Goal: Entertainment & Leisure: Consume media (video, audio)

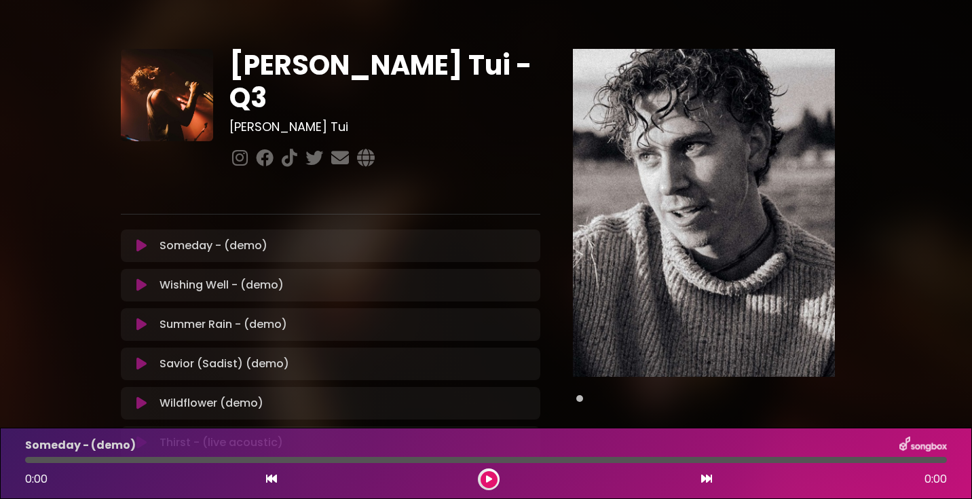
scroll to position [88, 0]
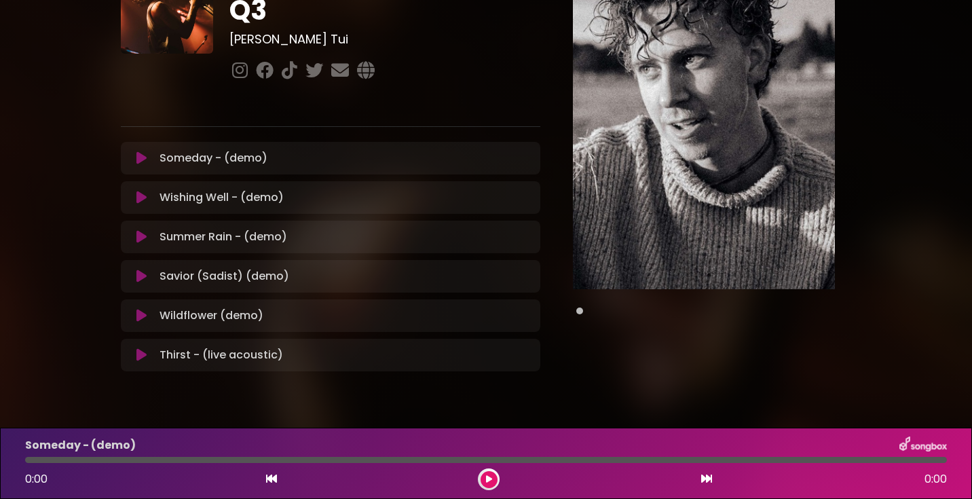
click at [83, 166] on div "[PERSON_NAME] Tui - Q3 [PERSON_NAME] Tui" at bounding box center [486, 162] width 896 height 466
click at [141, 191] on icon at bounding box center [141, 198] width 10 height 14
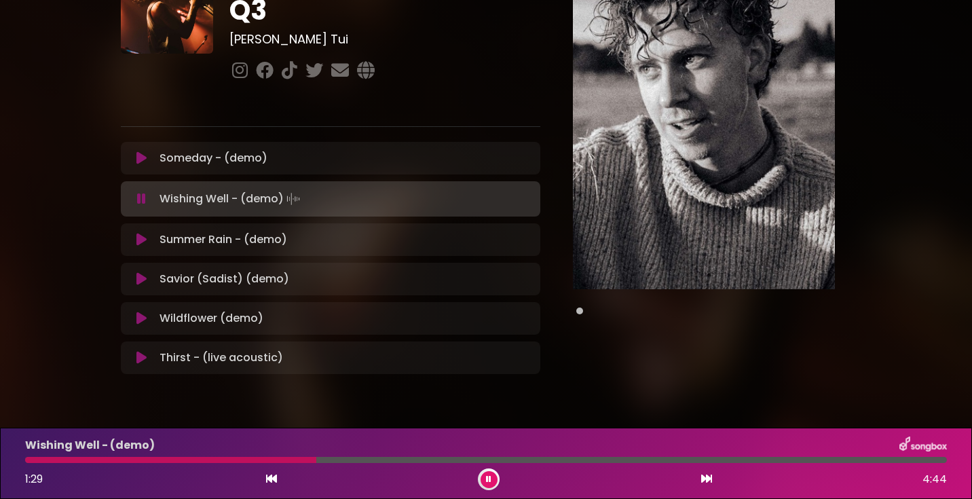
click at [140, 151] on icon at bounding box center [141, 158] width 10 height 14
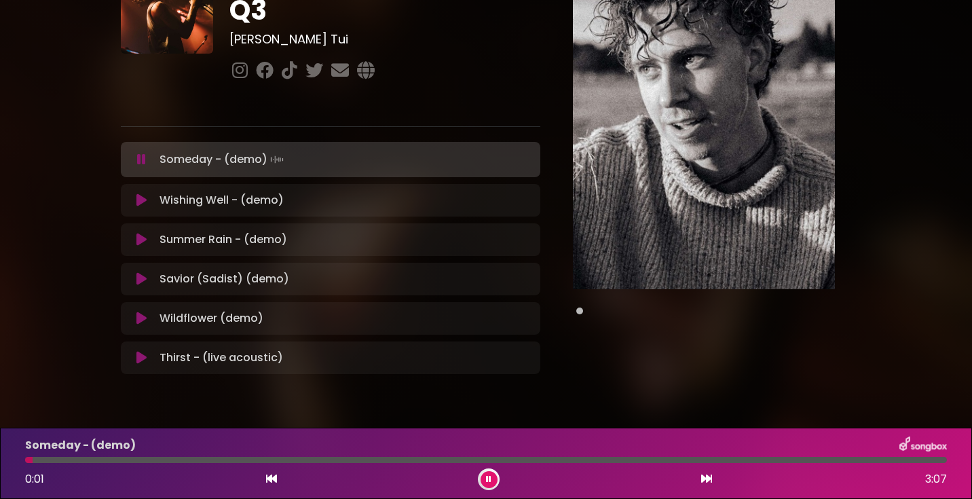
click at [187, 459] on div at bounding box center [486, 460] width 922 height 6
click at [294, 459] on div at bounding box center [486, 460] width 922 height 6
click at [495, 480] on button at bounding box center [489, 479] width 17 height 17
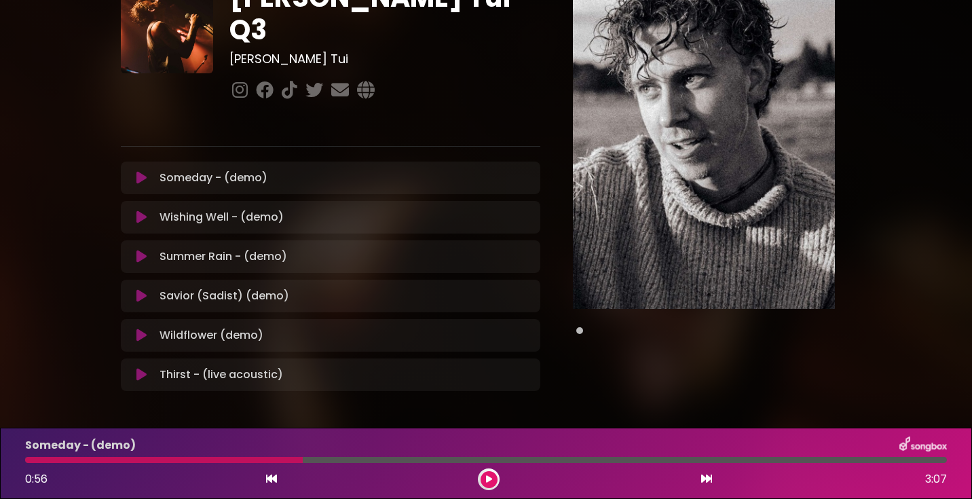
scroll to position [65, 0]
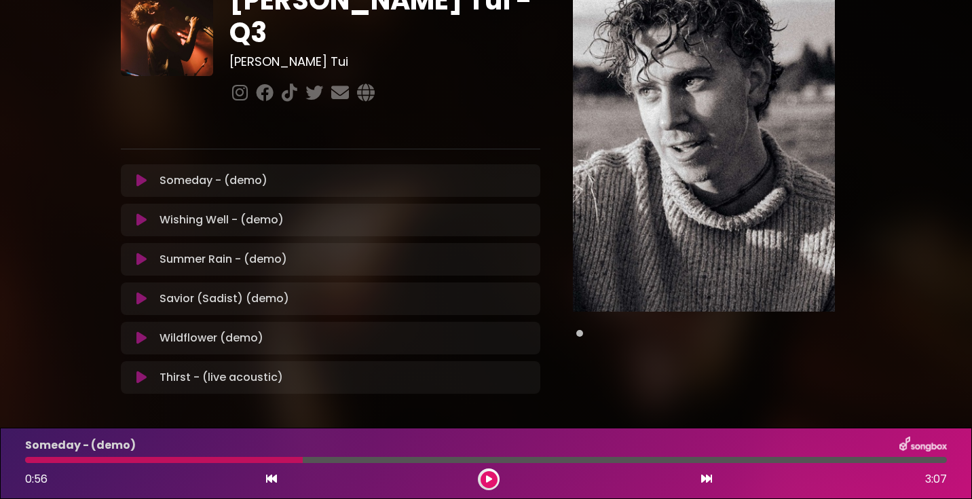
click at [64, 167] on div "[PERSON_NAME] Tui - Q3 [PERSON_NAME] Tui" at bounding box center [486, 184] width 896 height 466
click at [140, 371] on icon at bounding box center [141, 378] width 10 height 14
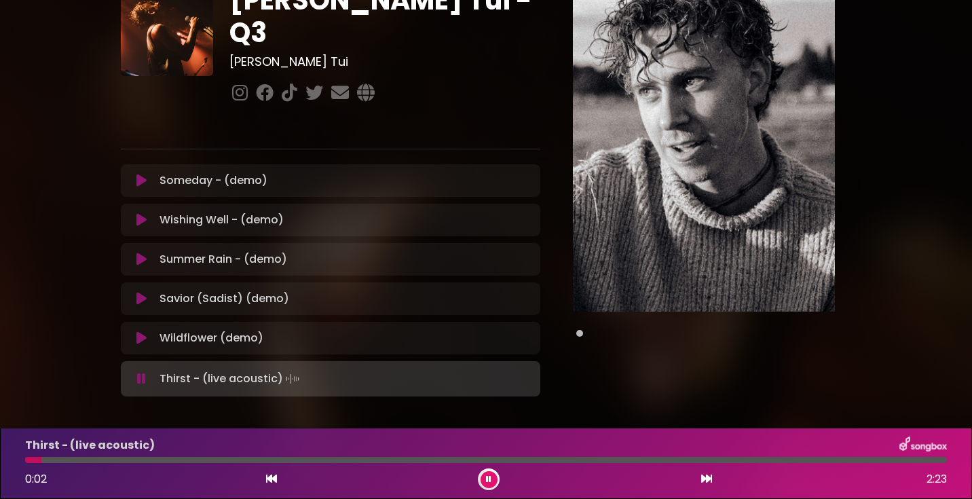
click at [143, 372] on icon at bounding box center [141, 379] width 9 height 14
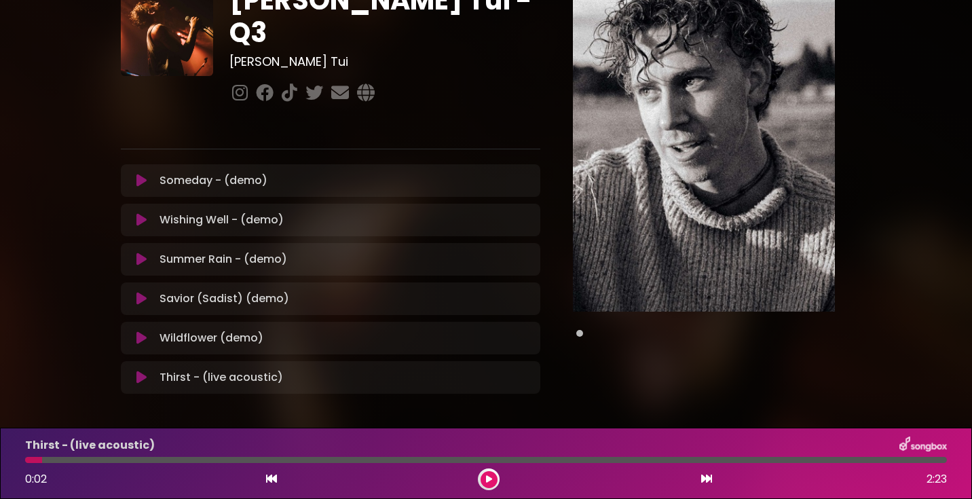
click at [43, 299] on div "[PERSON_NAME] Tui - Q3 [PERSON_NAME] Tui" at bounding box center [486, 184] width 896 height 466
